Goal: Task Accomplishment & Management: Manage account settings

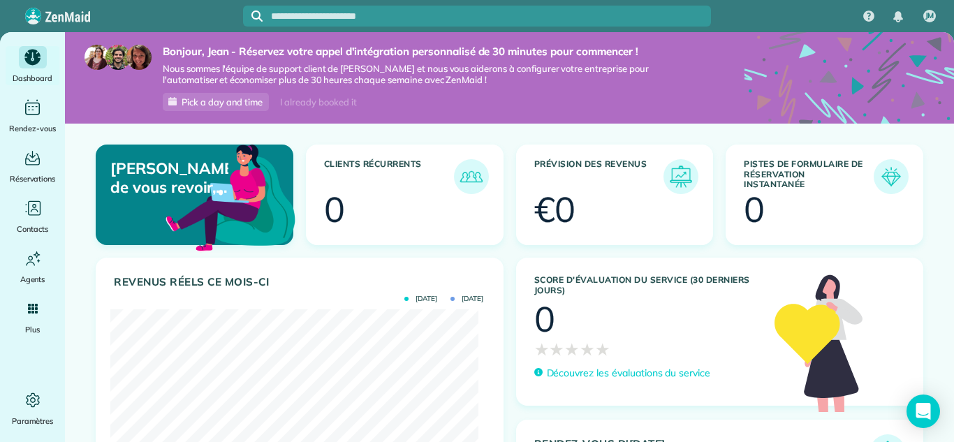
scroll to position [164, 368]
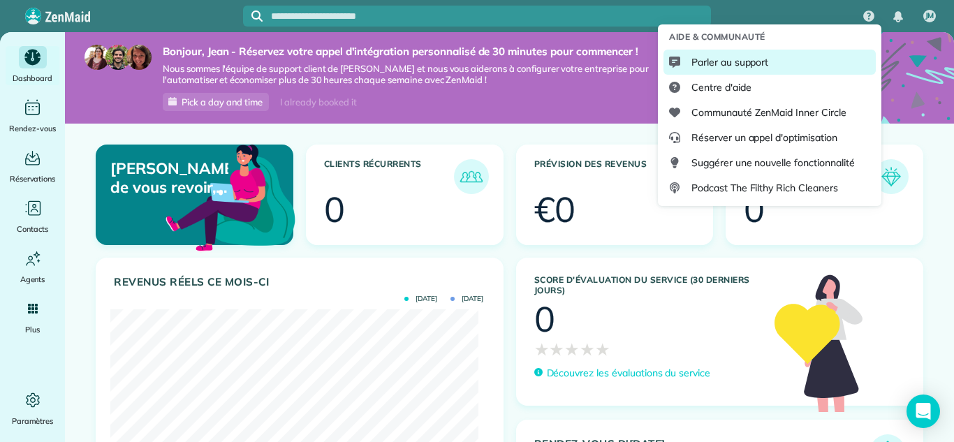
click at [728, 61] on span "Parler au support" at bounding box center [730, 62] width 77 height 14
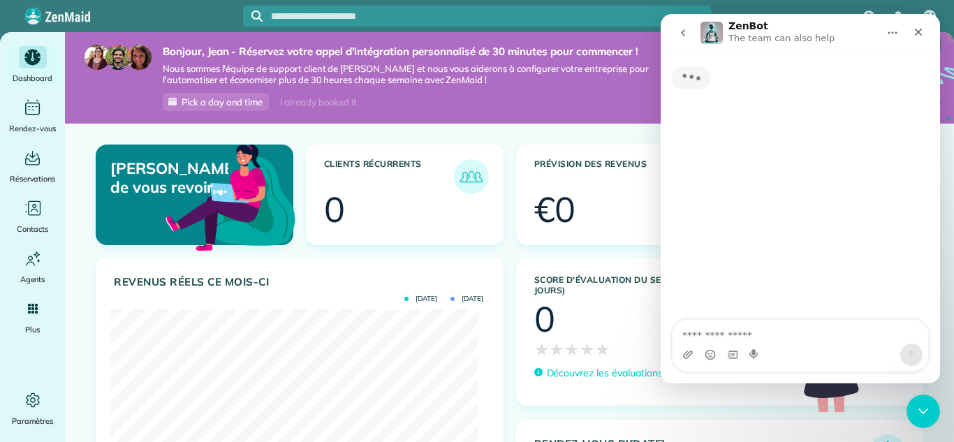
scroll to position [0, 0]
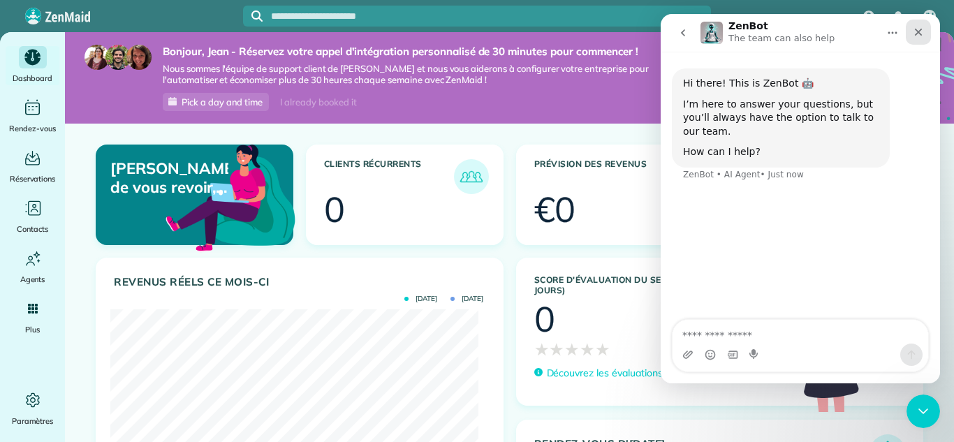
click at [919, 31] on icon "Close" at bounding box center [919, 33] width 8 height 8
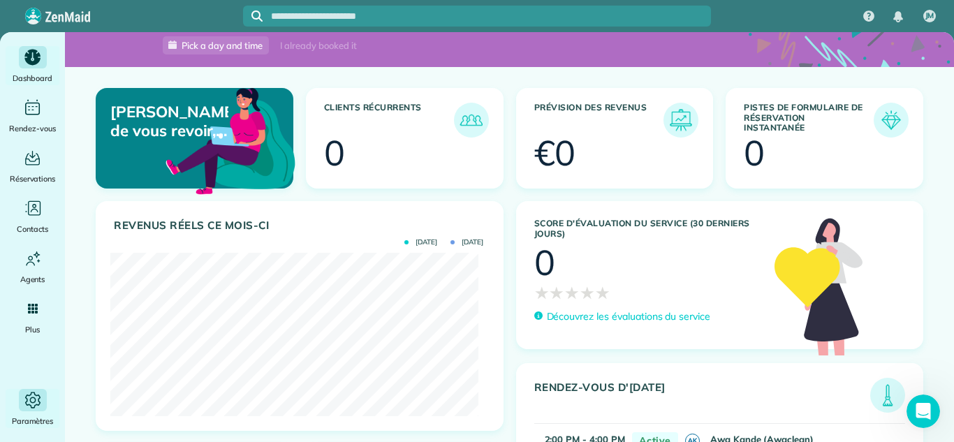
click at [37, 405] on icon "Main" at bounding box center [31, 400] width 15 height 16
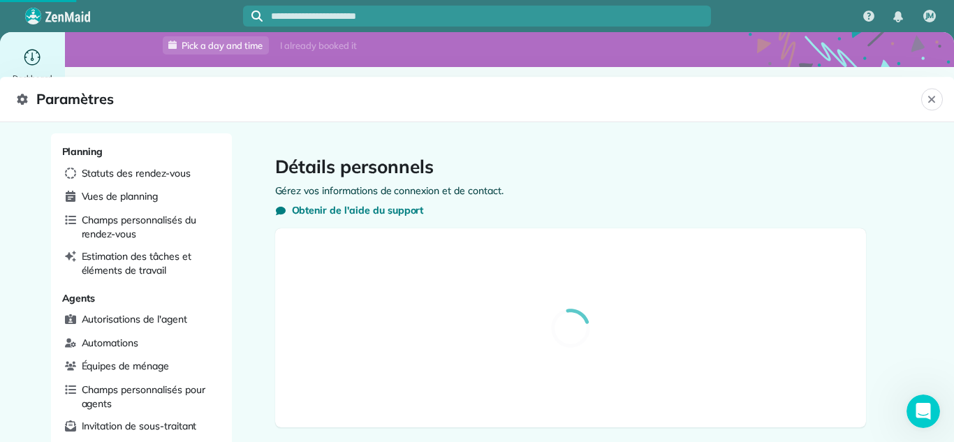
select select "**"
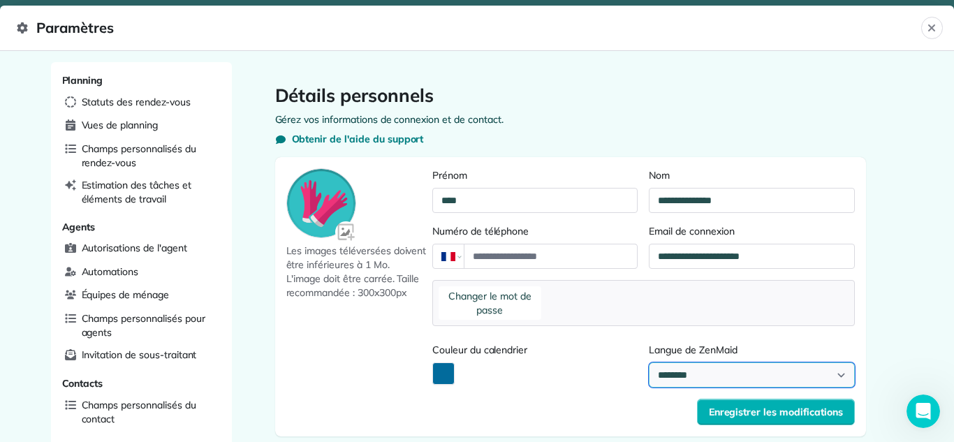
click at [699, 370] on select "**********" at bounding box center [751, 375] width 205 height 25
click at [649, 363] on select "**********" at bounding box center [751, 375] width 205 height 25
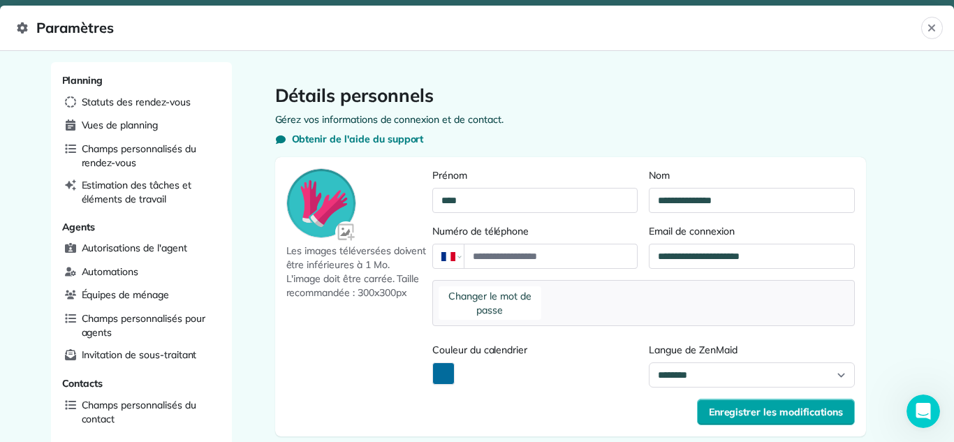
click at [737, 420] on button "Enregistrer les modifications" at bounding box center [776, 412] width 158 height 27
click at [931, 31] on icon "Fermer" at bounding box center [932, 27] width 11 height 11
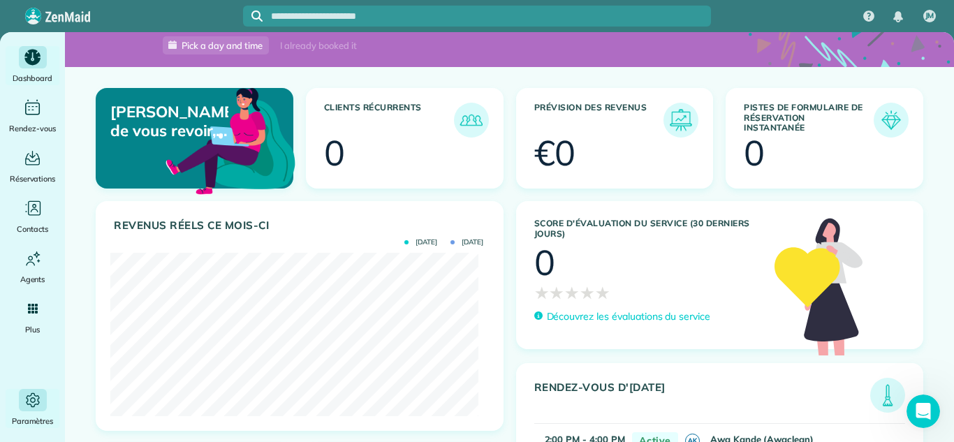
scroll to position [126, 0]
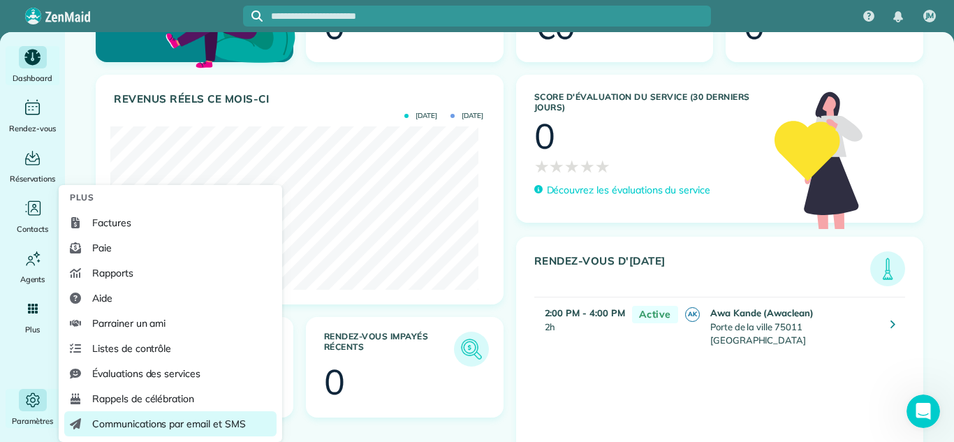
click at [138, 420] on span "Communications par email et SMS" at bounding box center [169, 424] width 154 height 14
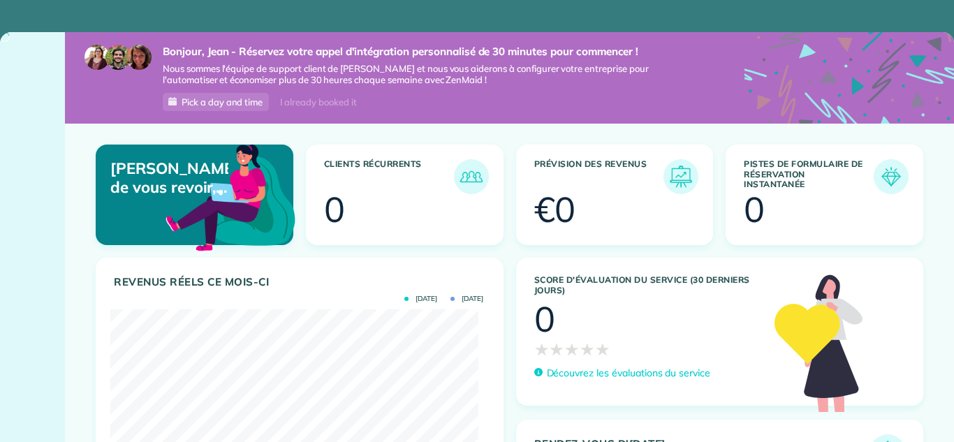
scroll to position [164, 368]
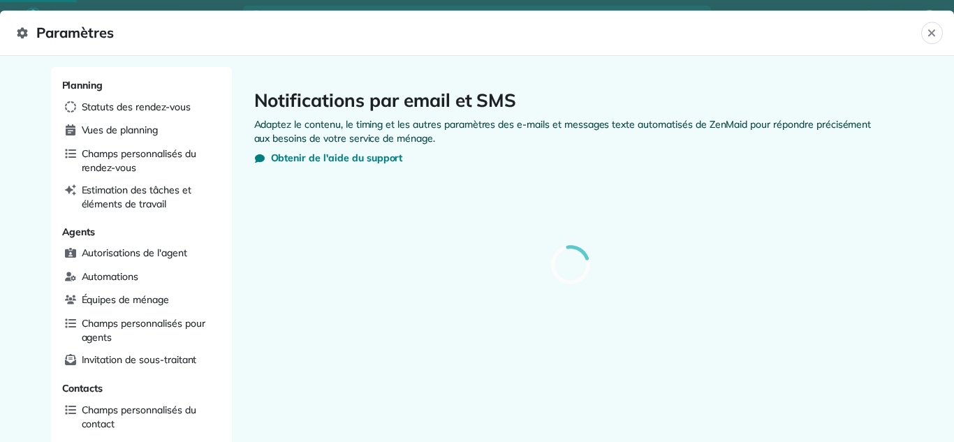
scroll to position [564, 0]
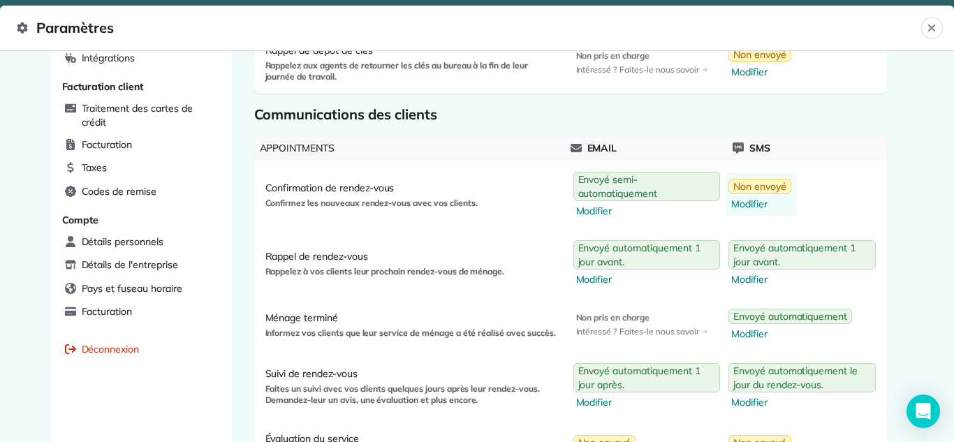
click at [740, 184] on span "Non envoyé" at bounding box center [760, 187] width 53 height 14
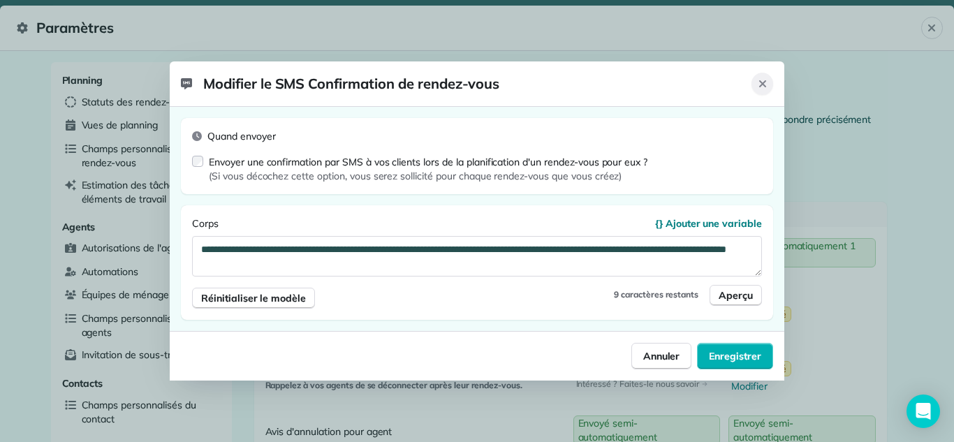
click at [760, 92] on button "Fermer" at bounding box center [763, 84] width 22 height 22
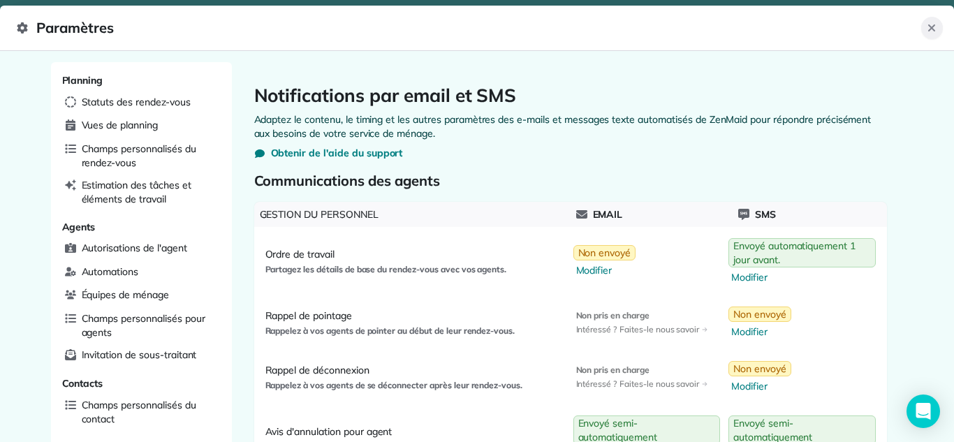
click at [928, 34] on button "Fermer" at bounding box center [933, 28] width 22 height 22
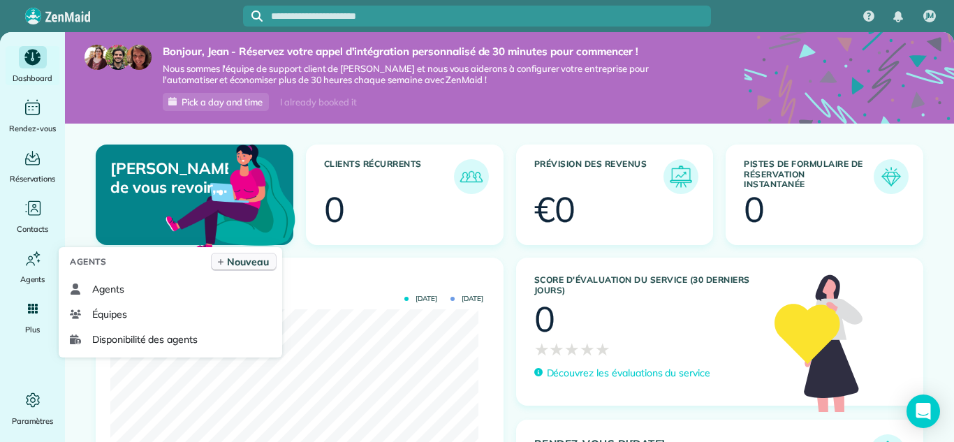
click at [241, 263] on span "Nouveau" at bounding box center [248, 262] width 42 height 14
click at [228, 267] on span "Nouveau" at bounding box center [248, 262] width 42 height 14
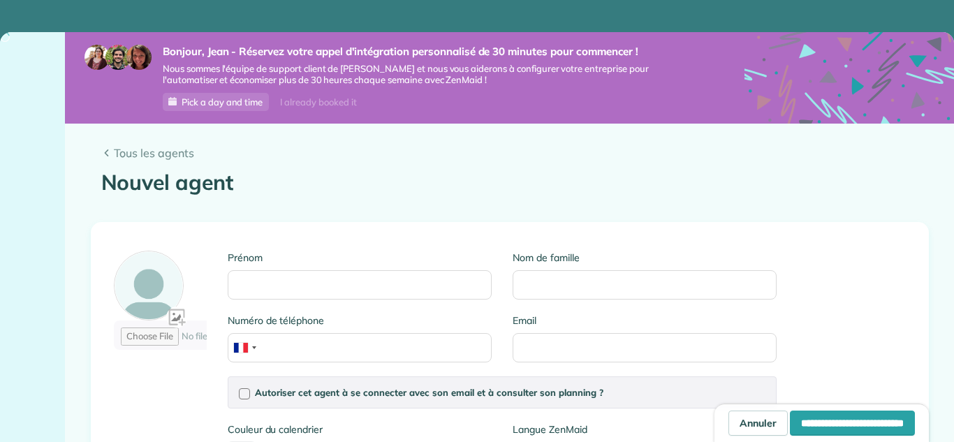
type input "*******"
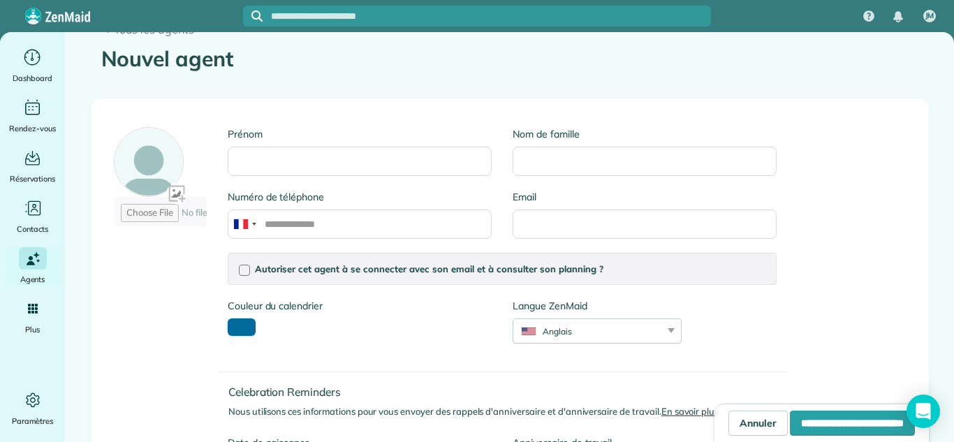
scroll to position [123, 0]
click at [587, 325] on div "Anglais [DEMOGRAPHIC_DATA] Espagnol Polskie Suomalainen" at bounding box center [597, 331] width 169 height 25
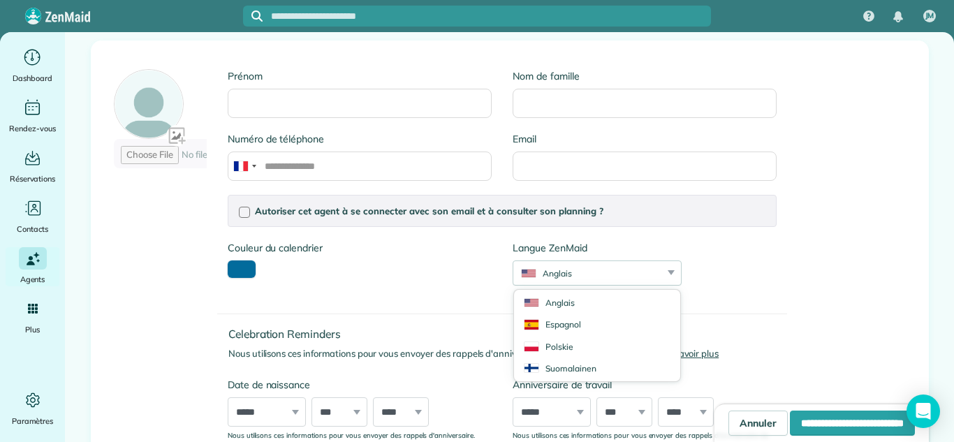
scroll to position [181, 0]
click at [646, 273] on div "Anglais" at bounding box center [589, 274] width 150 height 12
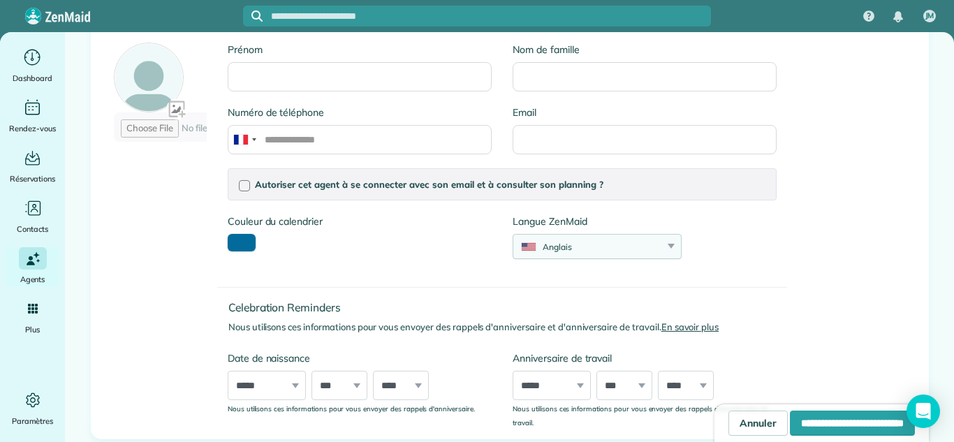
scroll to position [209, 0]
click at [631, 249] on div "Anglais" at bounding box center [589, 246] width 150 height 12
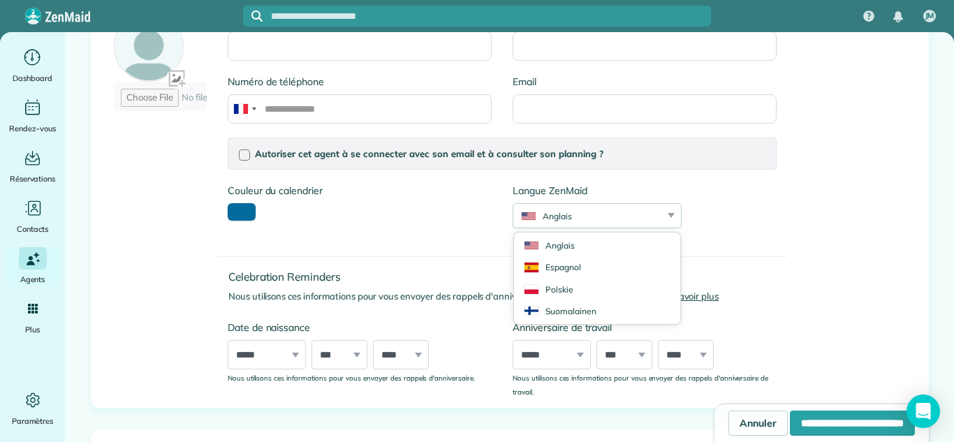
scroll to position [238, 0]
click at [655, 216] on div "Anglais" at bounding box center [589, 217] width 150 height 12
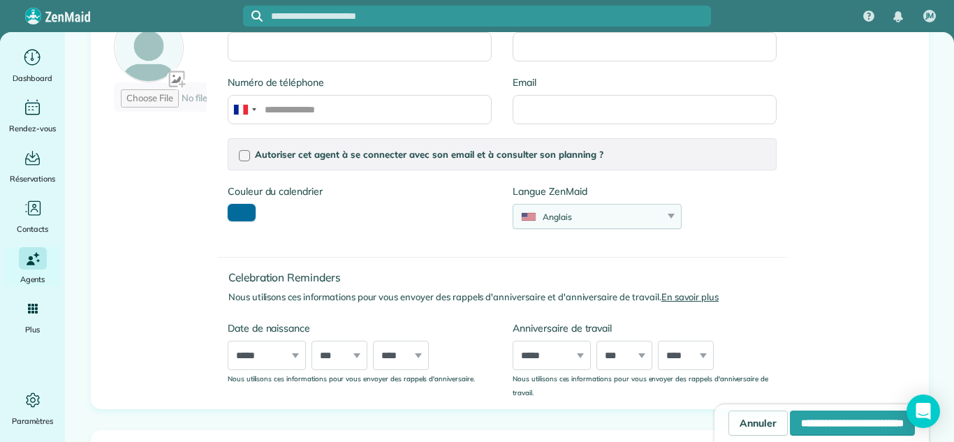
click at [655, 216] on div "Anglais" at bounding box center [589, 217] width 150 height 12
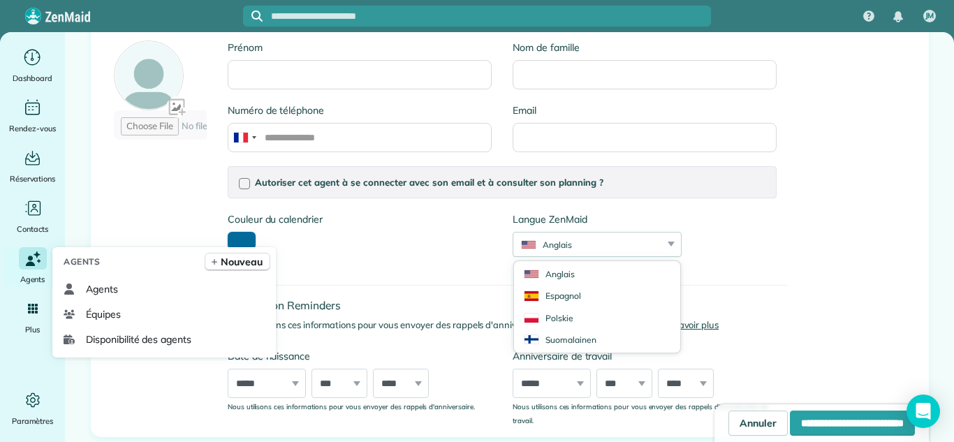
scroll to position [210, 0]
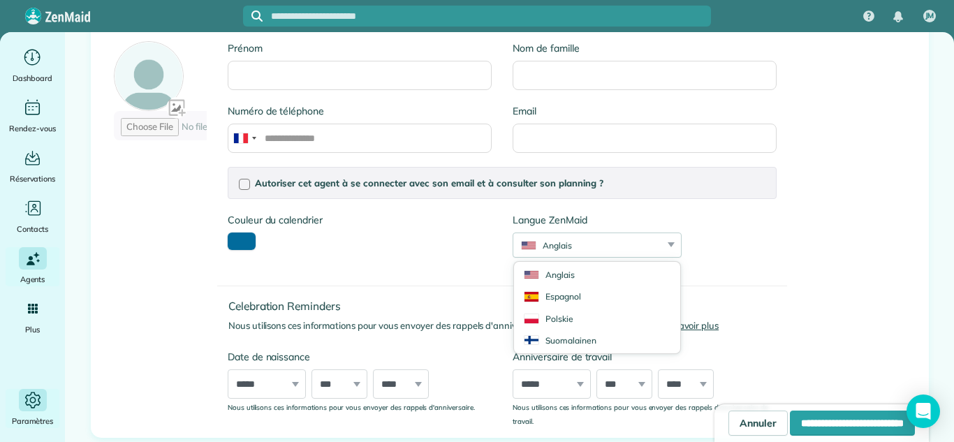
click at [39, 419] on span "Paramètres" at bounding box center [33, 421] width 42 height 14
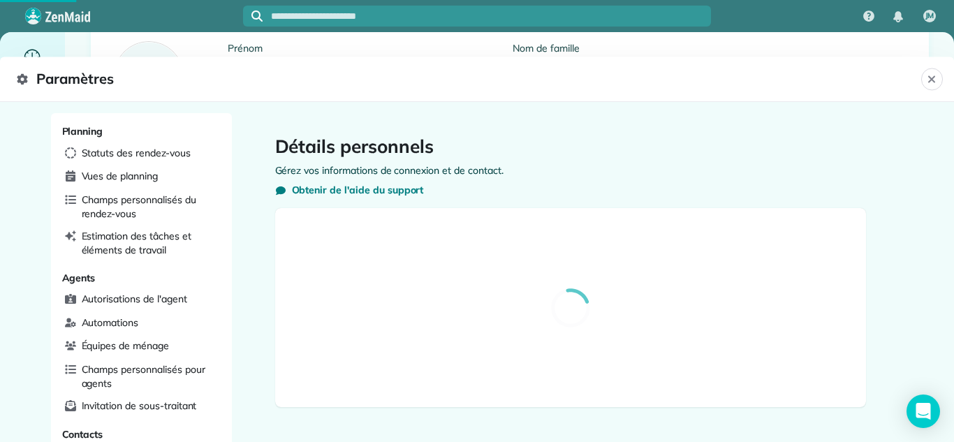
select select "**"
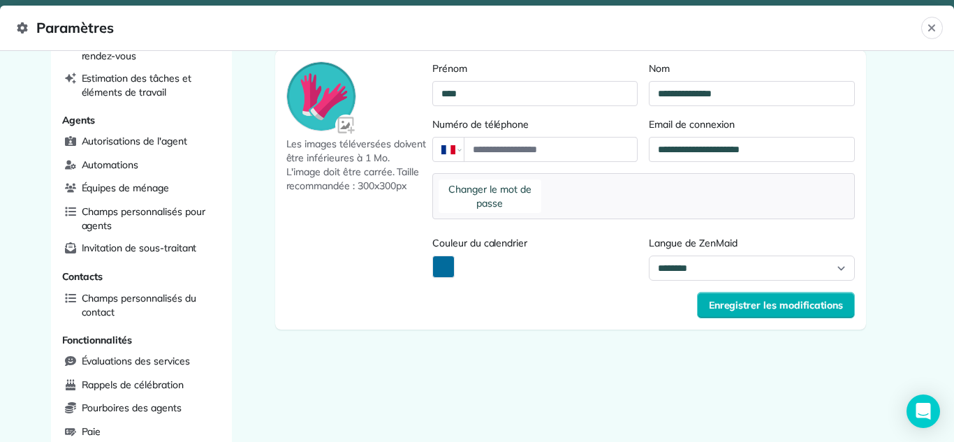
scroll to position [112, 0]
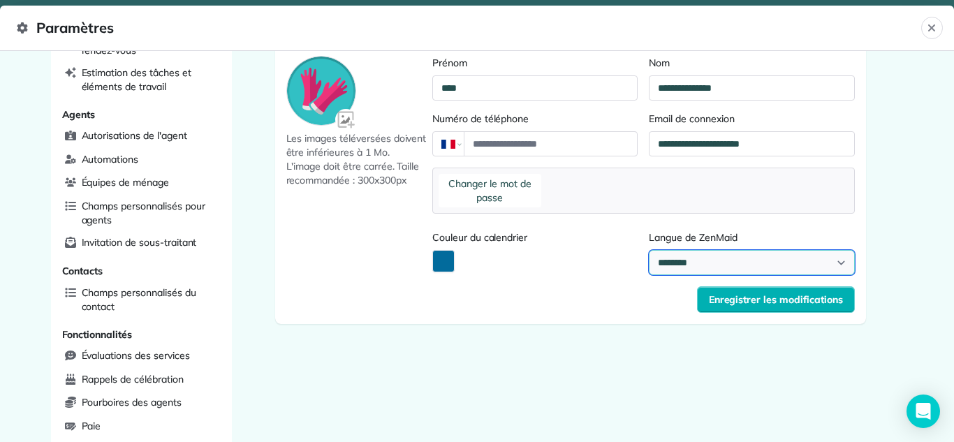
click at [746, 263] on select "**********" at bounding box center [751, 262] width 205 height 25
